Goal: Task Accomplishment & Management: Manage account settings

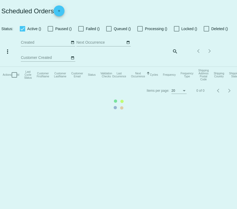
click at [179, 67] on mat-table "Actions Id Last Cycle Status Customer FirstName Customer LastName Customer Emai…" at bounding box center [118, 75] width 237 height 16
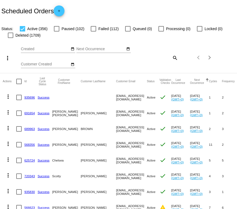
click at [181, 58] on div "Items per page: 20 1 - 20 of 356" at bounding box center [197, 57] width 39 height 15
click at [177, 55] on mat-icon "search" at bounding box center [174, 57] width 6 height 8
click at [163, 54] on input "Search" at bounding box center [158, 56] width 39 height 4
click at [163, 57] on input "Search" at bounding box center [158, 56] width 39 height 4
paste input "[EMAIL_ADDRESS][DOMAIN_NAME]"
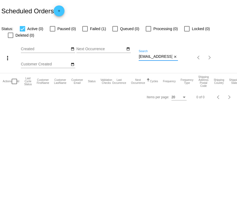
type input "[EMAIL_ADDRESS][DOMAIN_NAME]"
click at [158, 57] on input "[EMAIL_ADDRESS][DOMAIN_NAME]" at bounding box center [156, 56] width 34 height 4
click at [162, 58] on input "[EMAIL_ADDRESS][DOMAIN_NAME]" at bounding box center [156, 56] width 34 height 4
click at [158, 56] on input "[EMAIL_ADDRESS][DOMAIN_NAME]" at bounding box center [156, 56] width 34 height 4
click at [161, 56] on input "[EMAIL_ADDRESS][DOMAIN_NAME]" at bounding box center [156, 56] width 34 height 4
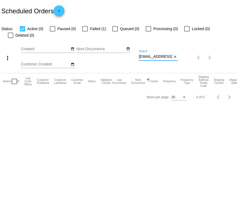
click at [121, 69] on div "Aug Jan Feb Mar Apr Su Mo" at bounding box center [80, 57] width 118 height 31
click at [86, 30] on div at bounding box center [84, 28] width 5 height 5
click at [85, 31] on input "Failed (1)" at bounding box center [85, 31] width 0 height 0
checkbox input "true"
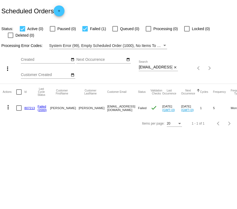
click at [8, 109] on mat-icon "more_vert" at bounding box center [8, 107] width 6 height 6
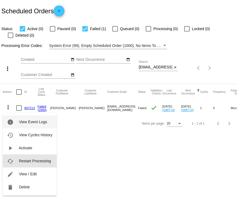
click at [43, 160] on span "Restart Processing" at bounding box center [35, 160] width 32 height 4
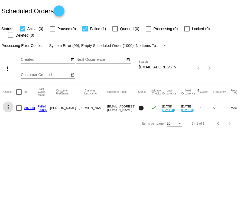
click at [31, 109] on link "807213" at bounding box center [29, 108] width 11 height 4
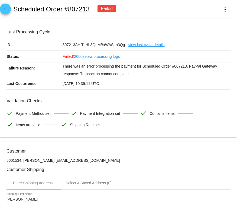
click at [225, 79] on div "[DATE] 10:39:11 UTC" at bounding box center [147, 83] width 168 height 11
click at [162, 34] on h3 "Last Processing Cycle" at bounding box center [118, 31] width 224 height 5
click at [88, 49] on div "807213AHiTtiHb3QgMBxWASLb3Qg - view last cycle details" at bounding box center [147, 44] width 168 height 11
click at [74, 40] on div "807213AHiTtiHb3QgMBxWASLb3Qg - view last cycle details" at bounding box center [147, 44] width 168 height 11
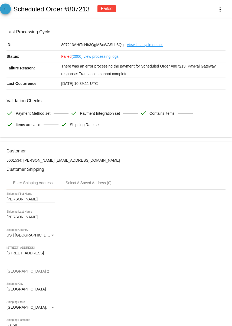
click at [8, 12] on mat-icon "arrow_back" at bounding box center [5, 10] width 6 height 6
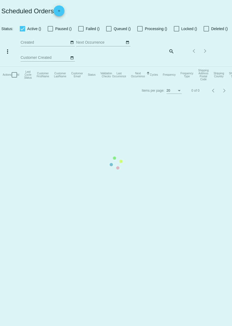
checkbox input "true"
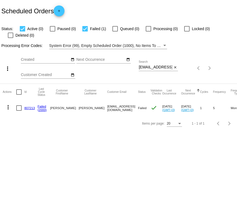
click at [44, 110] on link "(2000)" at bounding box center [42, 110] width 9 height 4
click at [174, 70] on mat-icon "close" at bounding box center [175, 67] width 4 height 4
